Goal: Find specific page/section: Find specific page/section

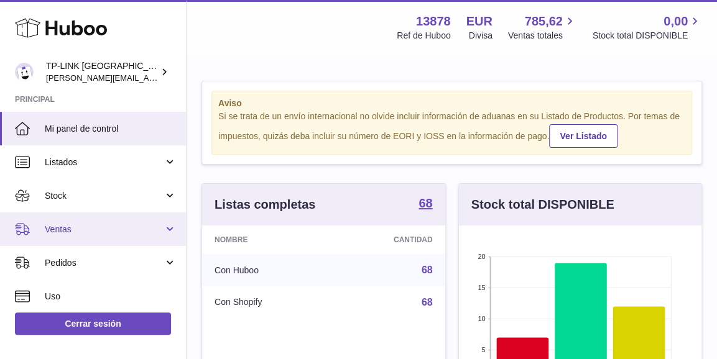
scroll to position [194, 243]
drag, startPoint x: 168, startPoint y: 224, endPoint x: 157, endPoint y: 234, distance: 15.0
click at [168, 224] on link "Ventas" at bounding box center [93, 230] width 186 height 34
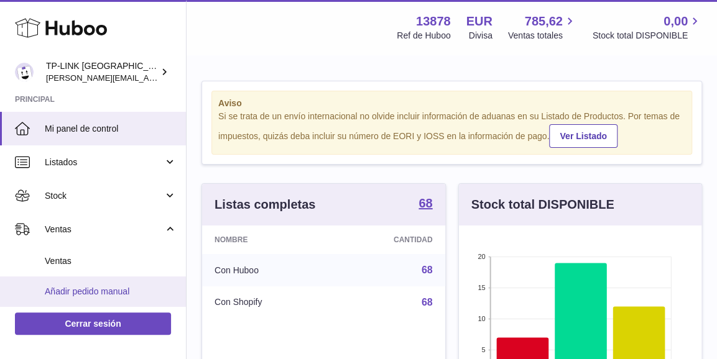
scroll to position [62, 0]
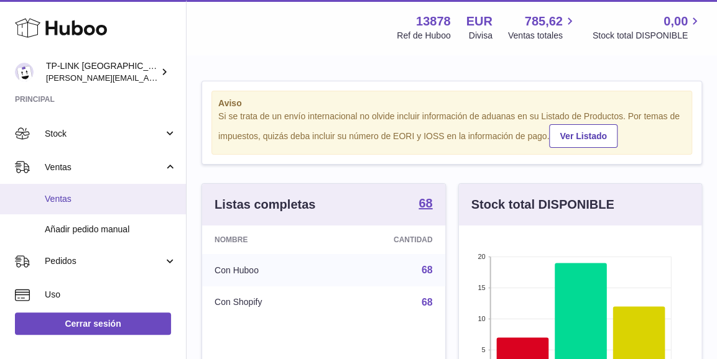
click at [111, 203] on span "Ventas" at bounding box center [111, 199] width 132 height 12
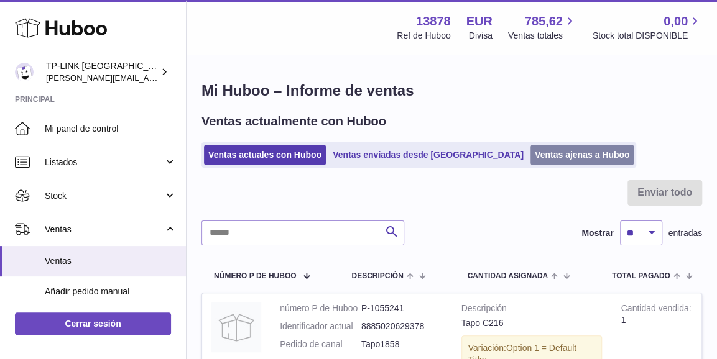
click at [535, 149] on link "Ventas ajenas a Huboo" at bounding box center [582, 155] width 104 height 21
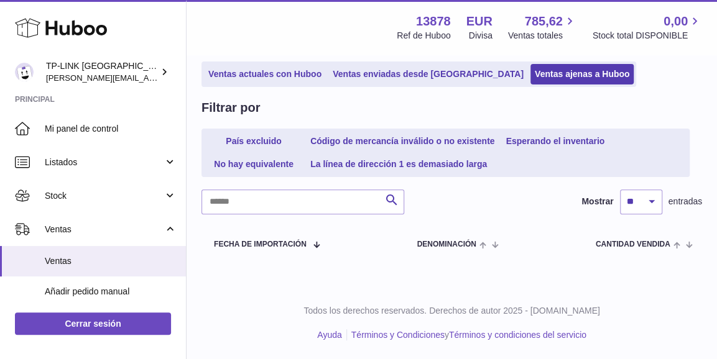
scroll to position [81, 0]
